Goal: Transaction & Acquisition: Download file/media

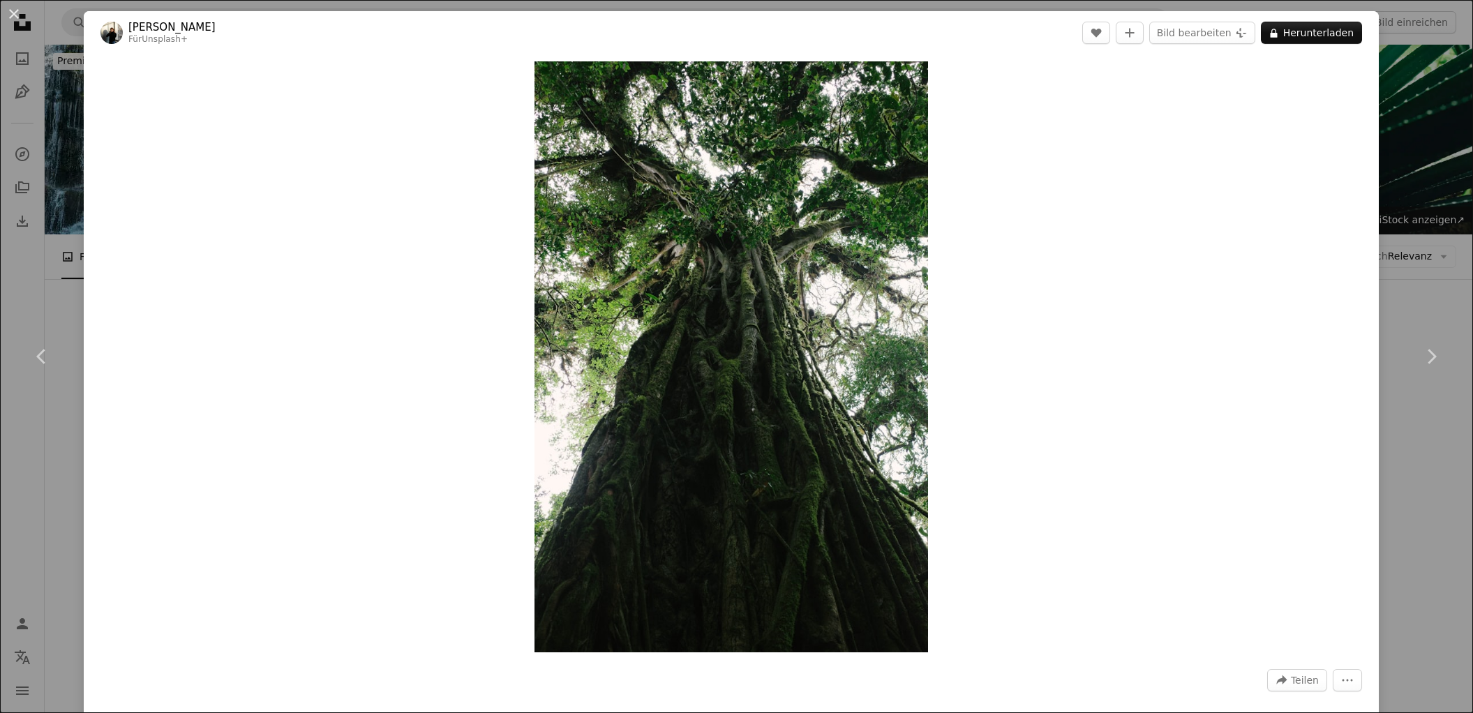
scroll to position [16636, 0]
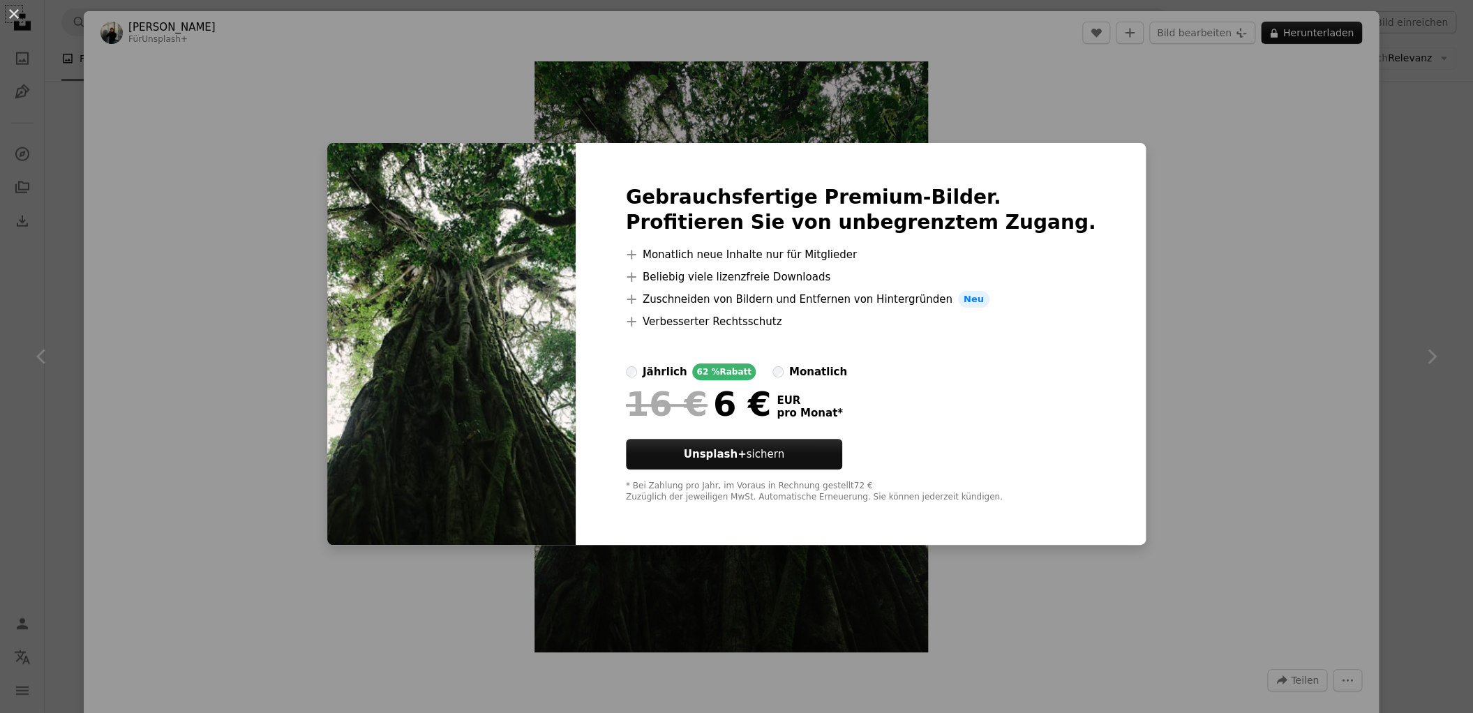
click at [1173, 177] on div "An X shape Gebrauchsfertige Premium-Bilder. Profitieren Sie von unbegrenztem Zu…" at bounding box center [736, 356] width 1473 height 713
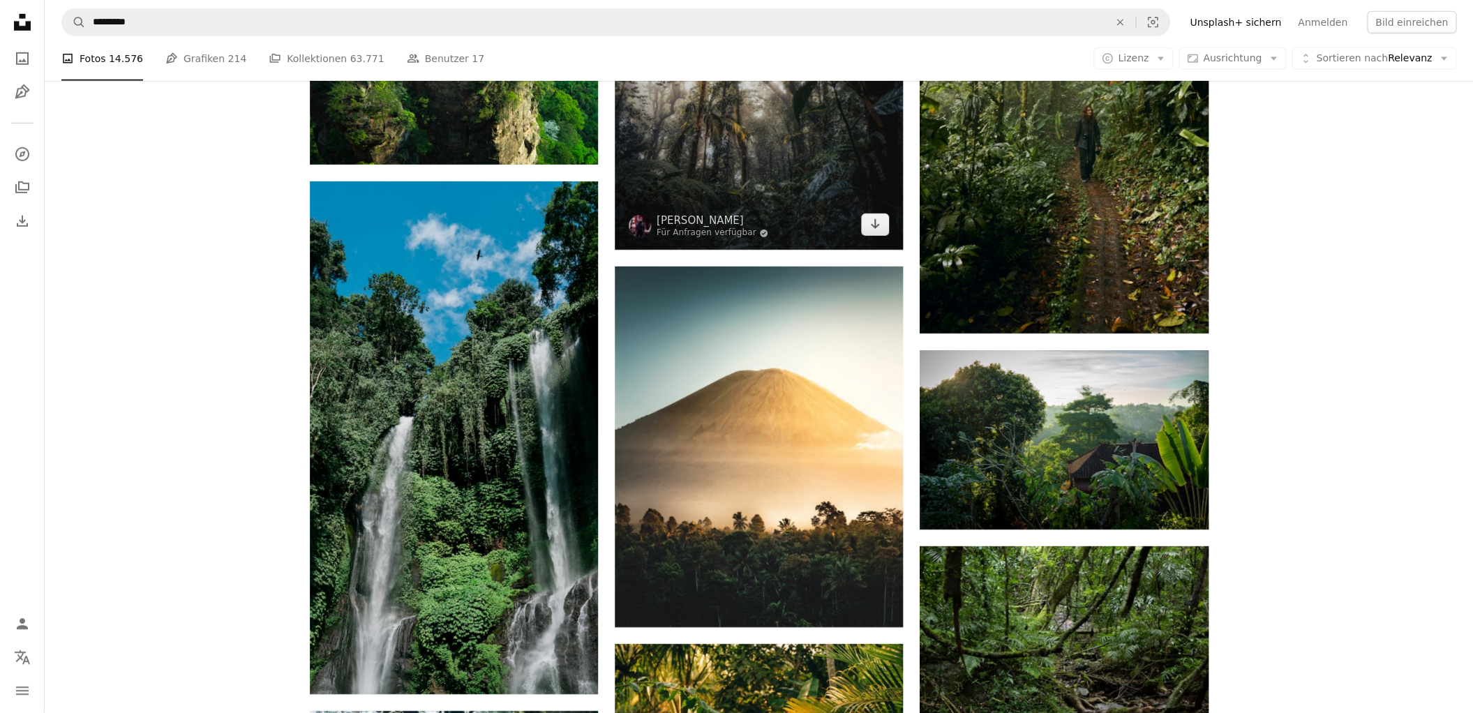
scroll to position [20128, 0]
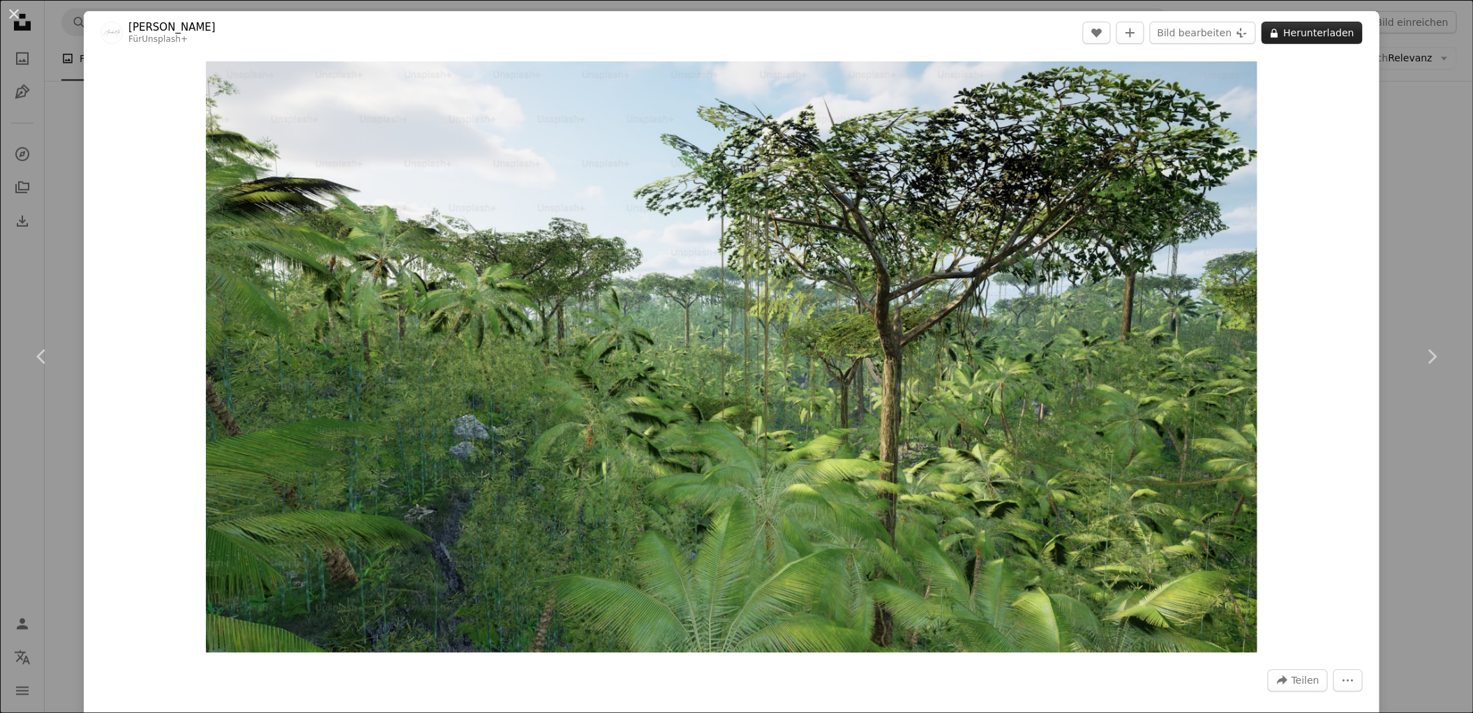
click at [1320, 33] on button "A lock Herunterladen" at bounding box center [1311, 33] width 101 height 22
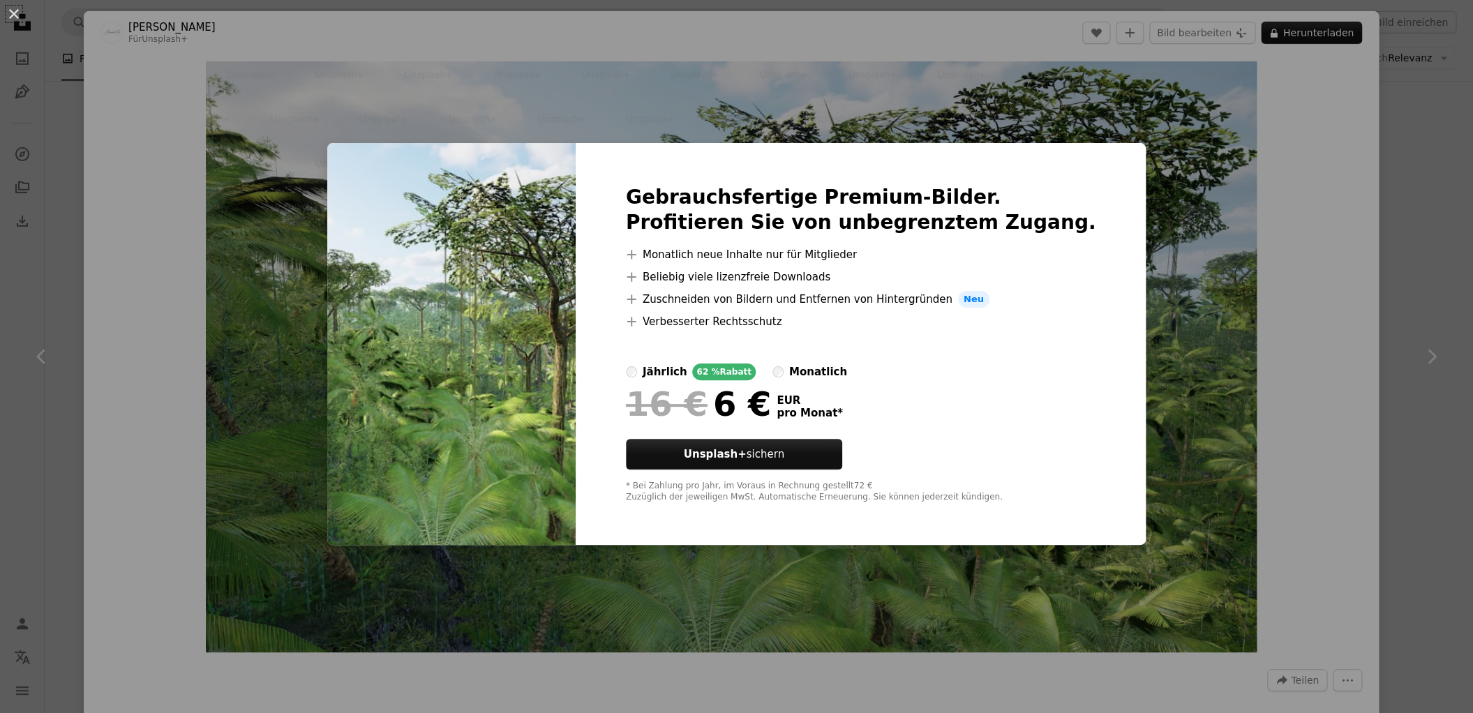
click at [1237, 237] on div "An X shape Gebrauchsfertige Premium-Bilder. Profitieren Sie von unbegrenztem Zu…" at bounding box center [736, 356] width 1473 height 713
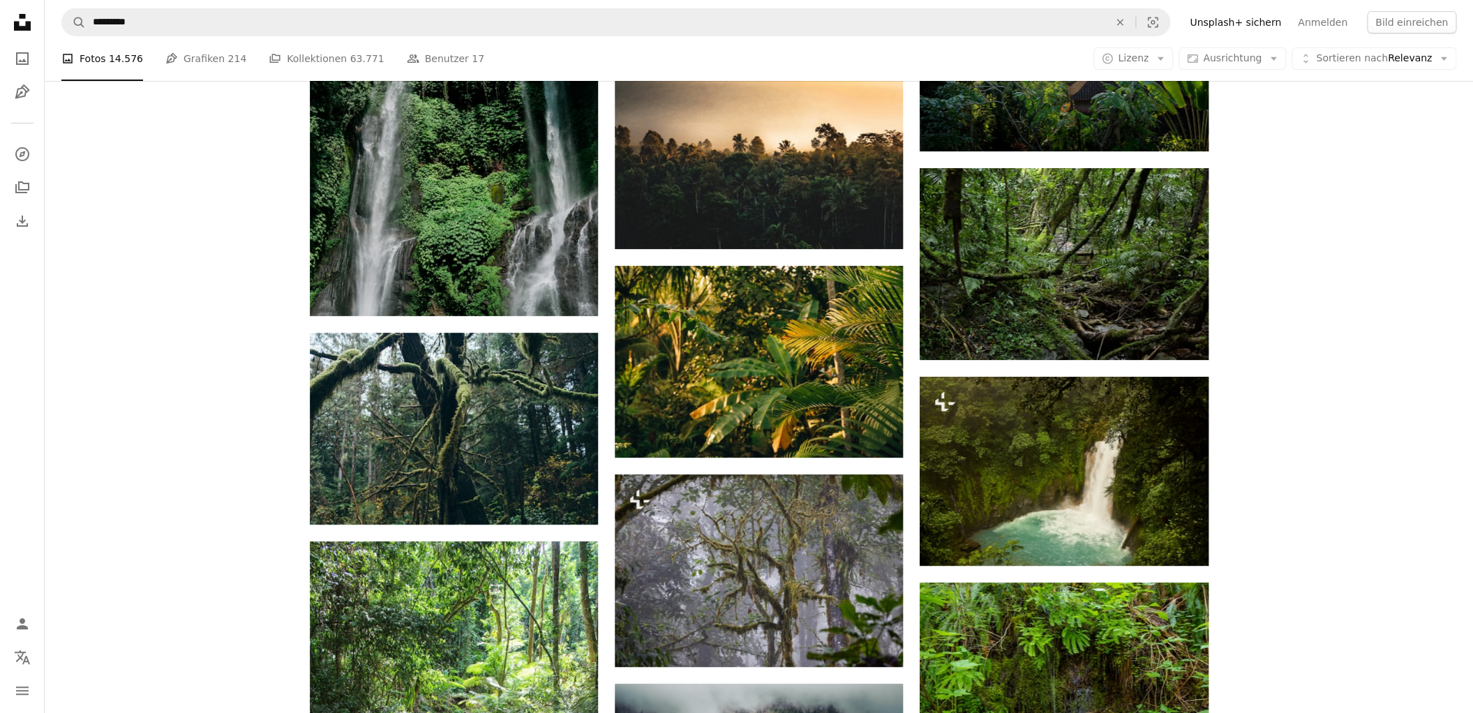
scroll to position [20506, 0]
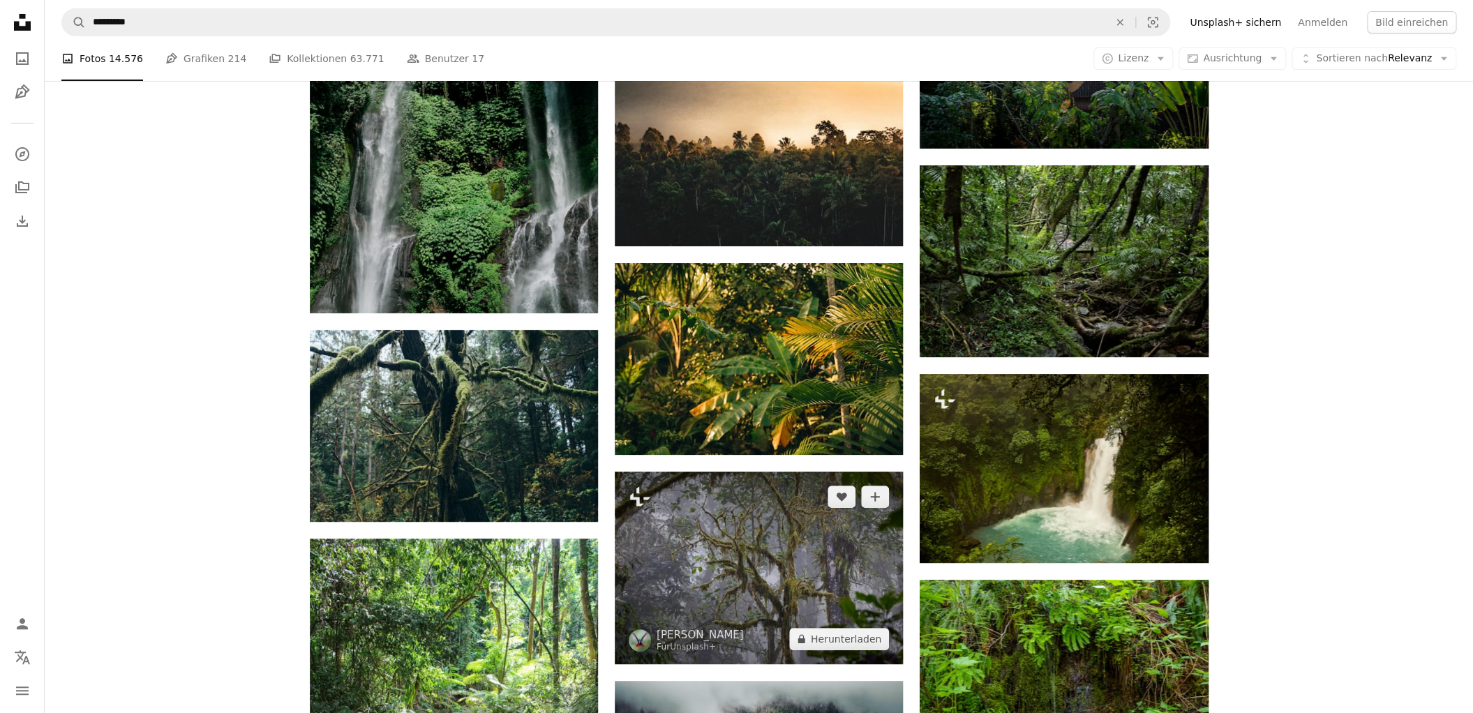
click at [753, 472] on img at bounding box center [759, 568] width 288 height 192
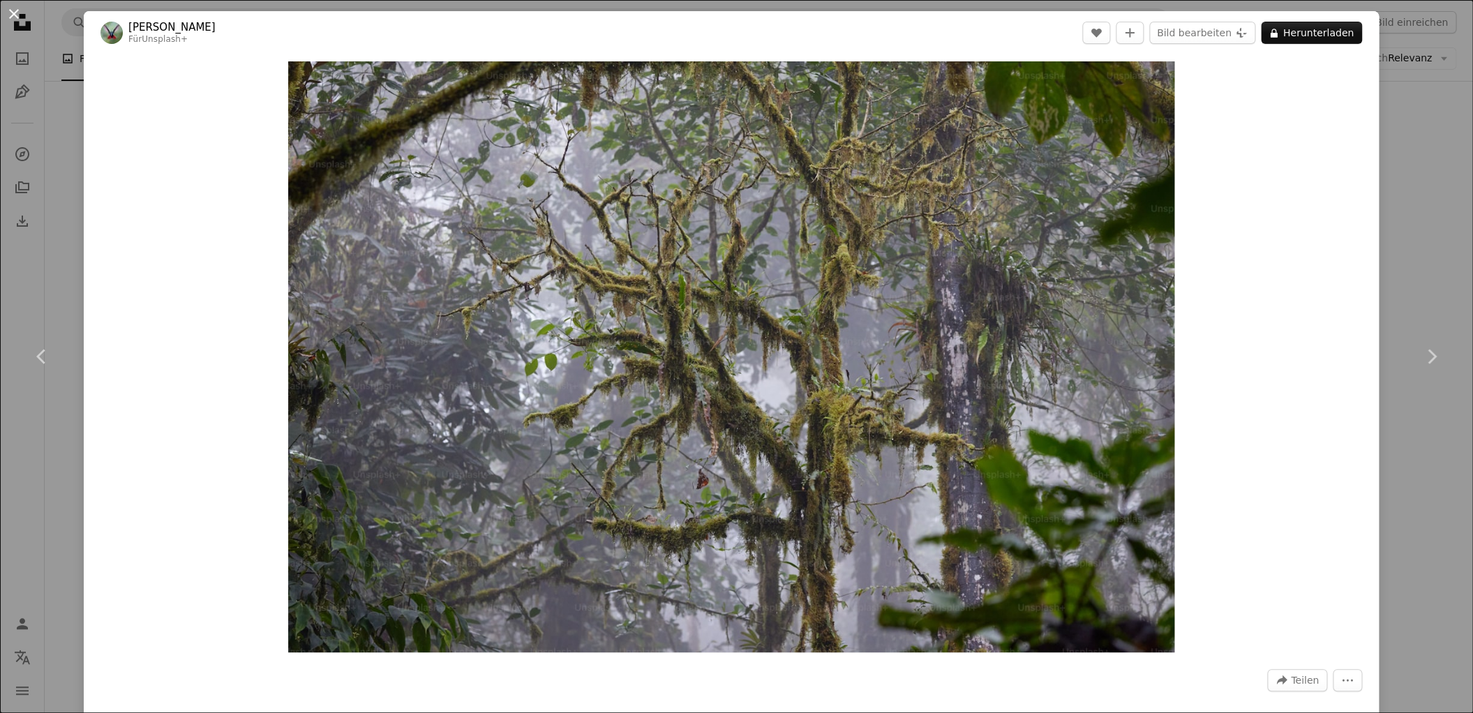
click at [12, 13] on button "An X shape" at bounding box center [14, 14] width 17 height 17
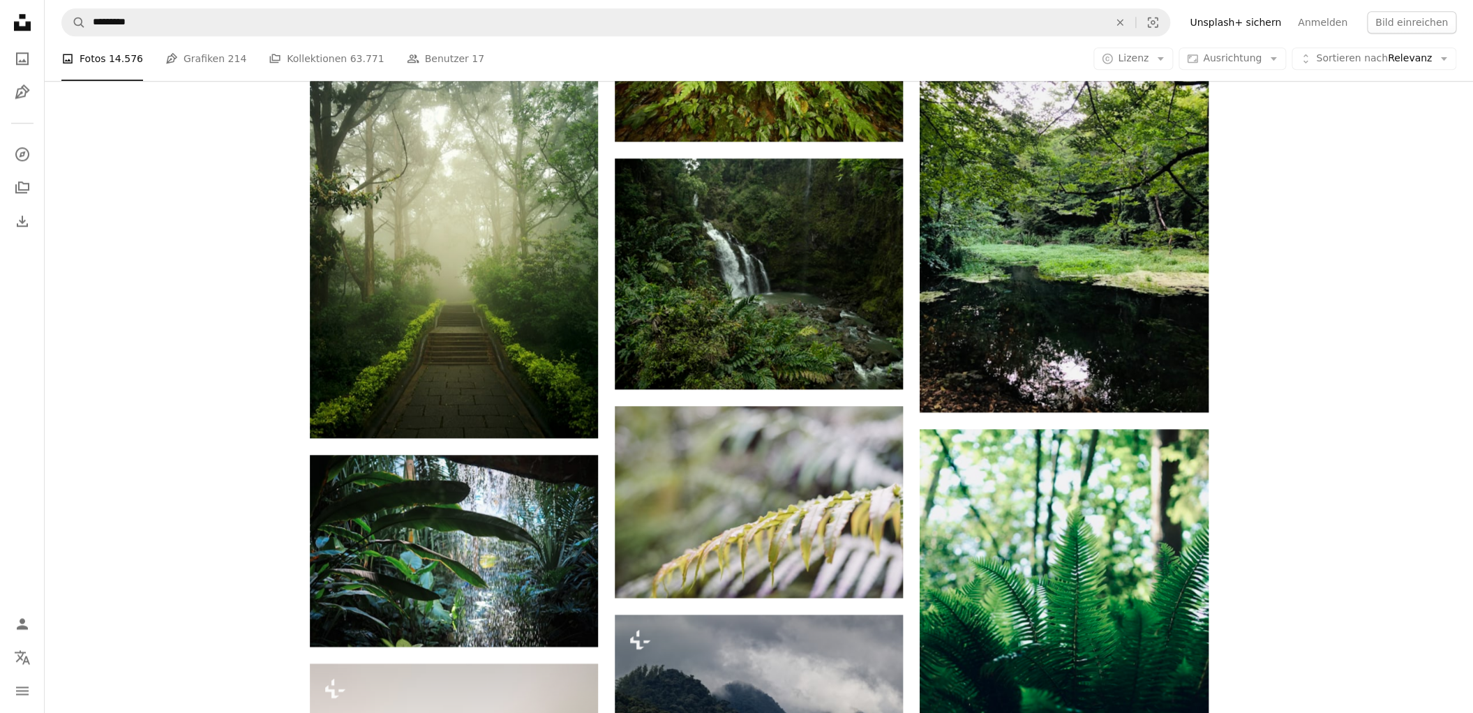
scroll to position [21448, 0]
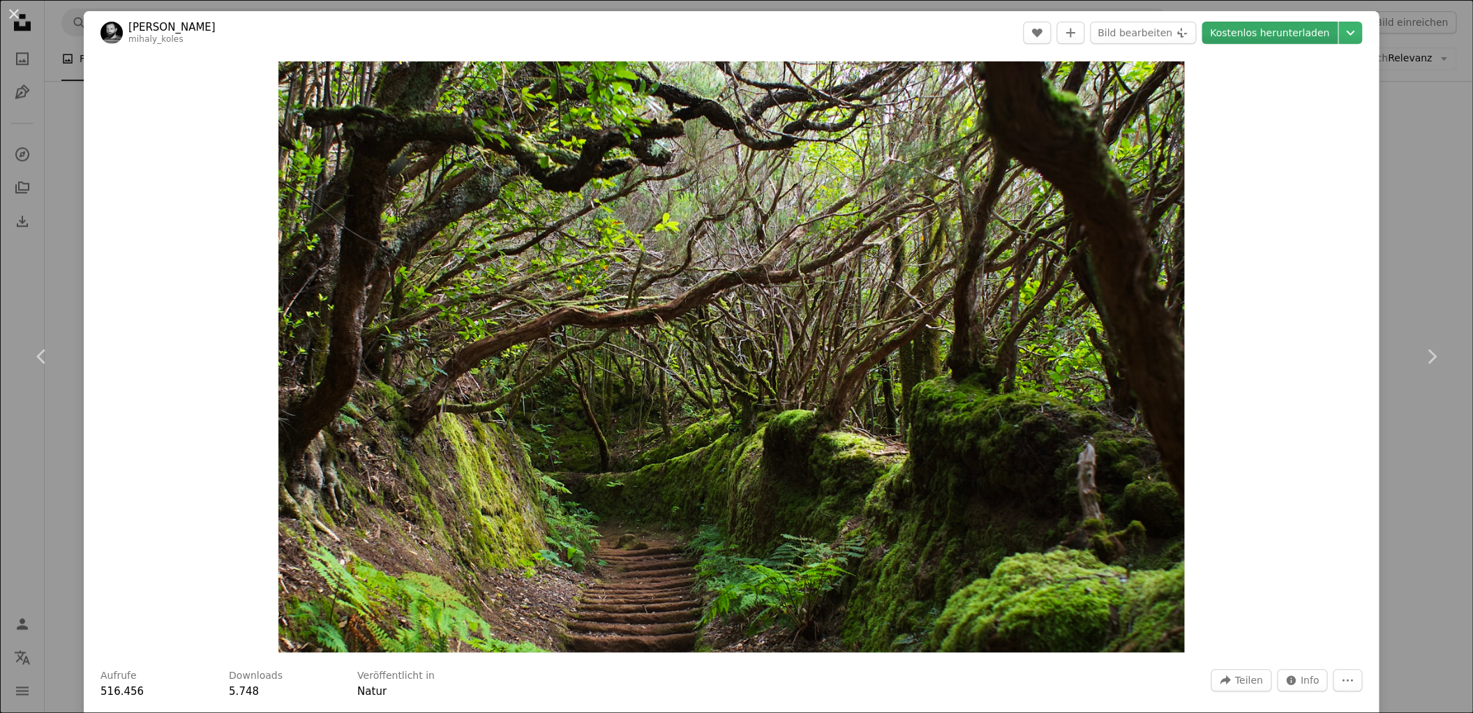
click at [1260, 36] on link "Kostenlos herunterladen" at bounding box center [1270, 33] width 136 height 22
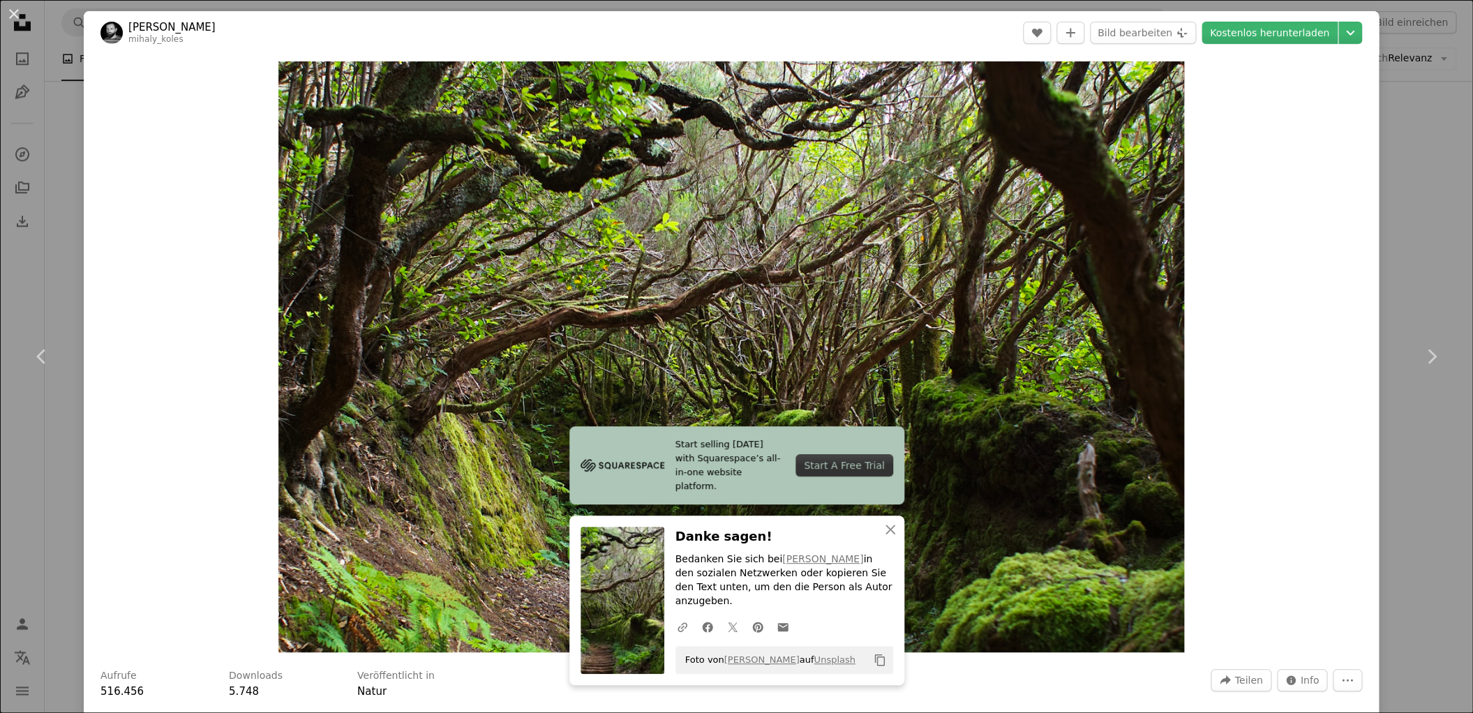
click at [15, 13] on button "An X shape" at bounding box center [14, 14] width 17 height 17
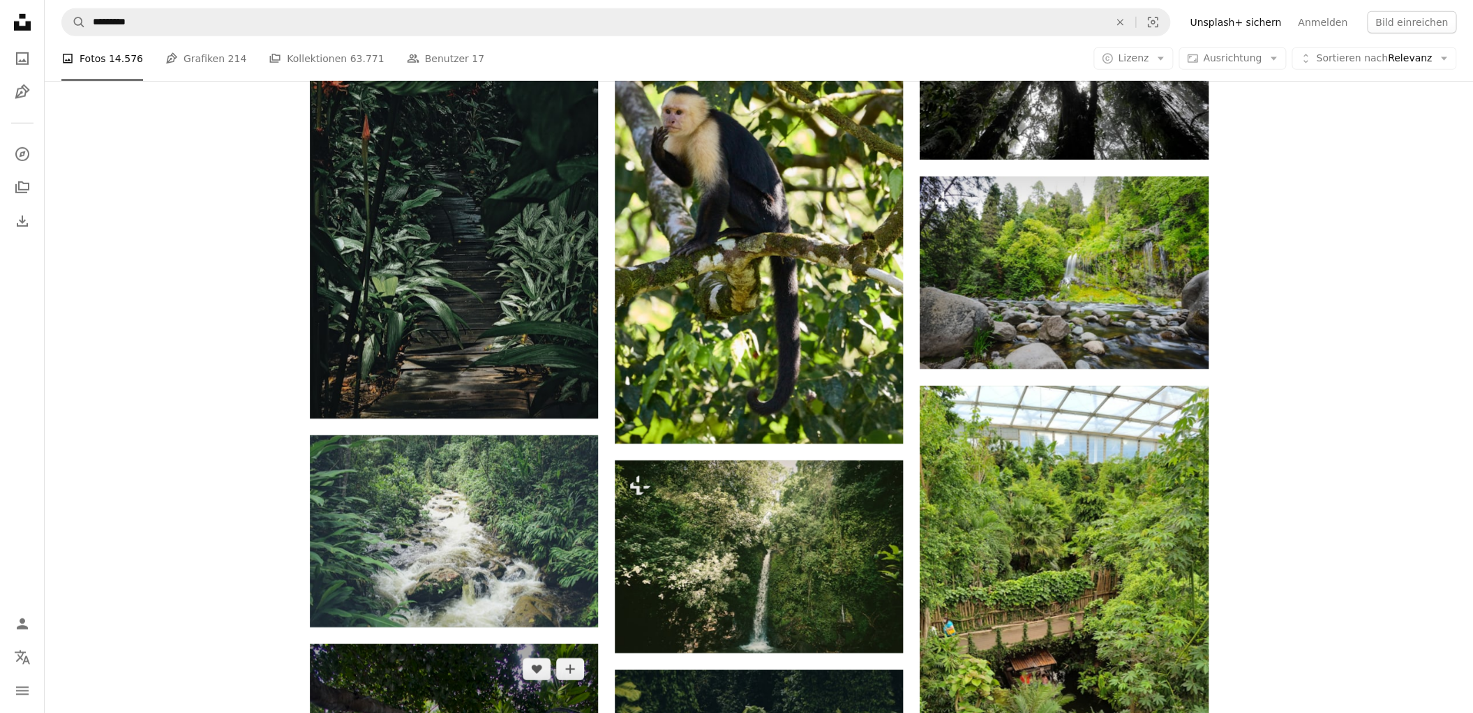
scroll to position [23034, 0]
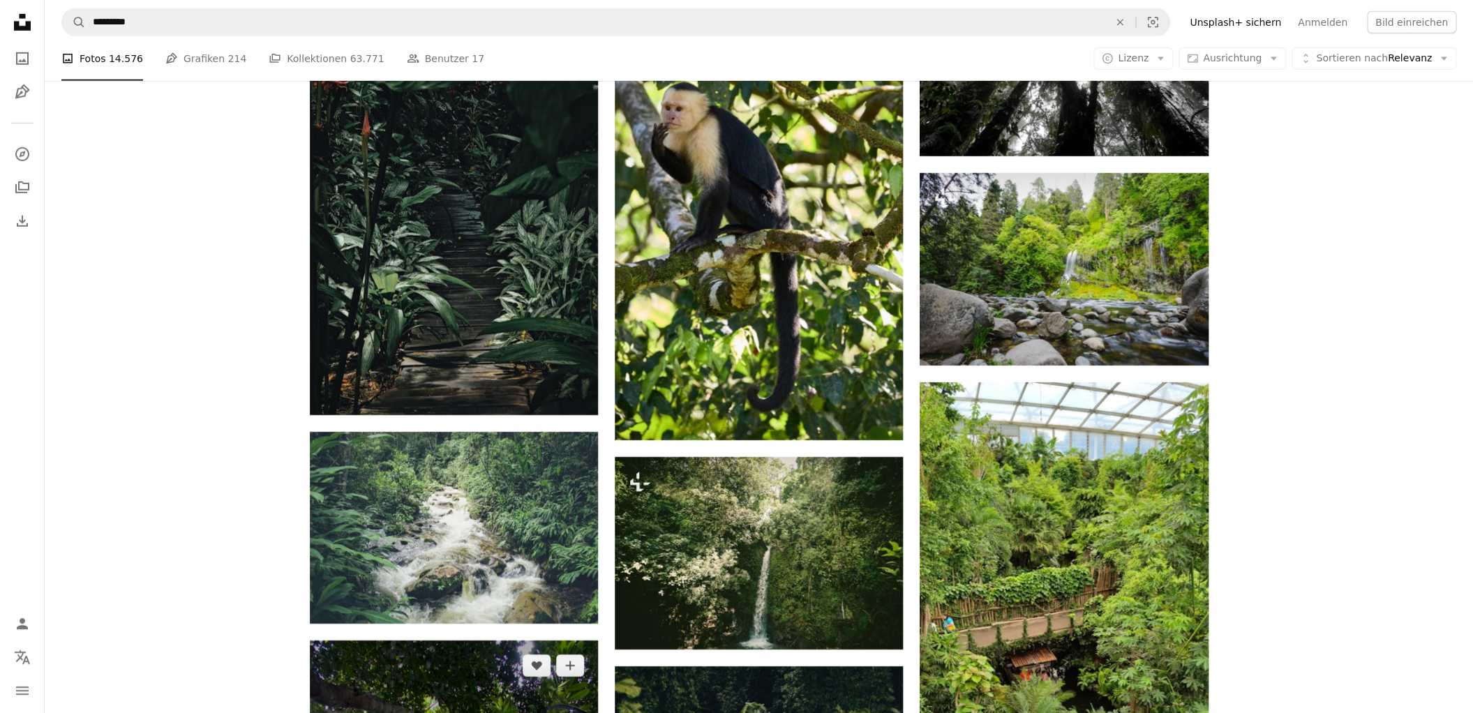
scroll to position [23033, 0]
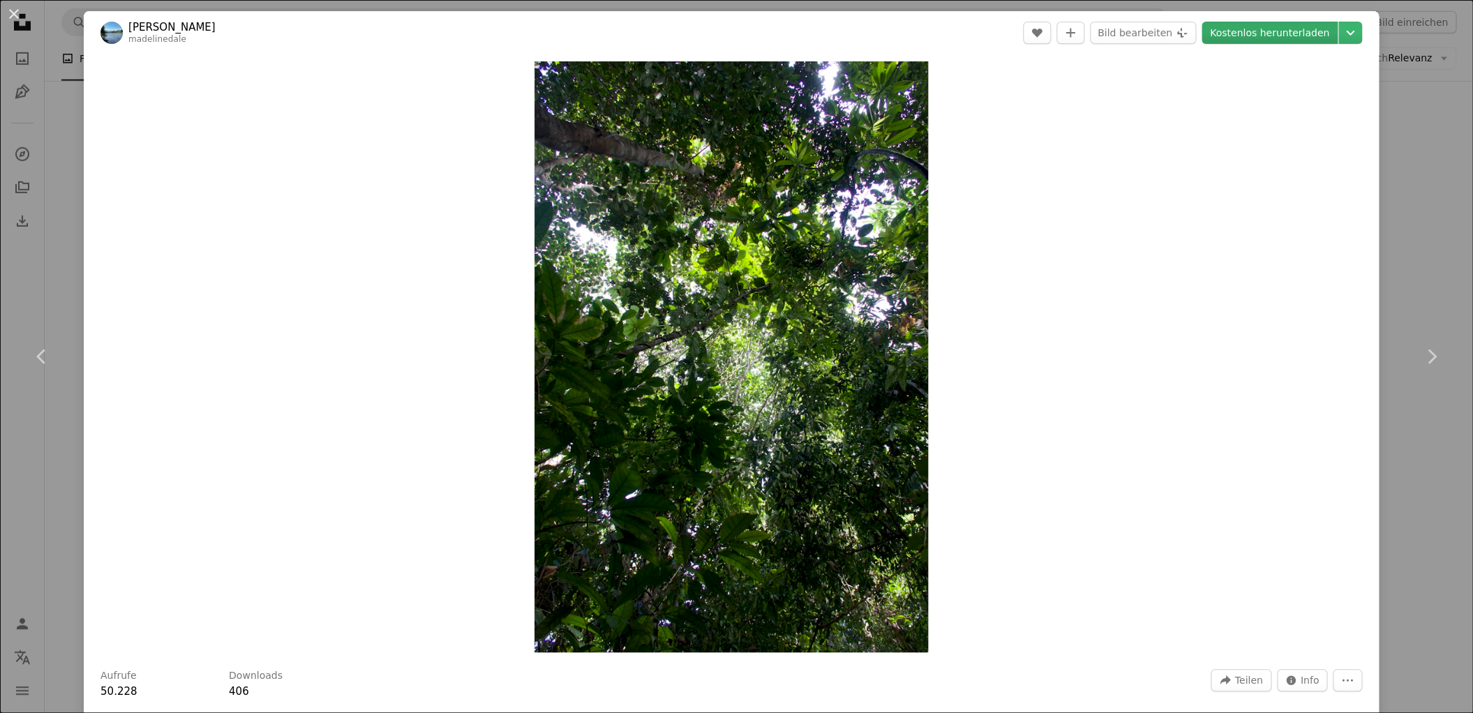
click at [1289, 37] on link "Kostenlos herunterladen" at bounding box center [1270, 33] width 136 height 22
